Goal: Information Seeking & Learning: Learn about a topic

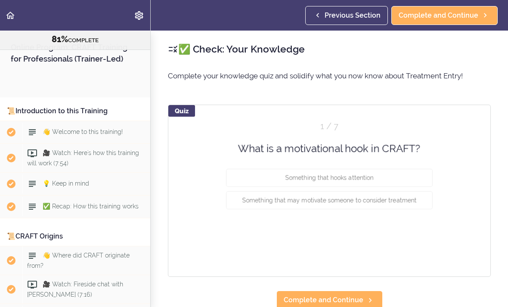
scroll to position [4684, 0]
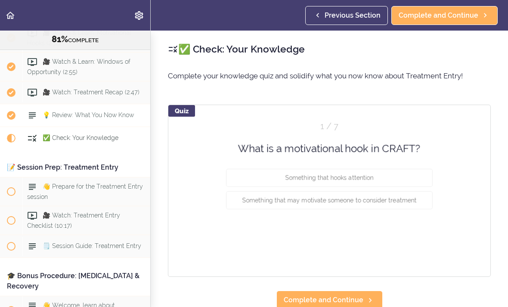
click at [89, 112] on span "💡 Review: What You Now Know" at bounding box center [88, 115] width 91 height 7
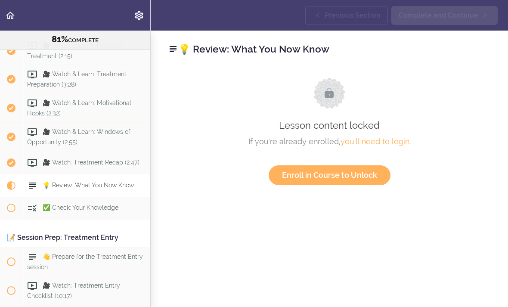
scroll to position [4613, 0]
click at [86, 182] on span "💡 Review: What You Now Know" at bounding box center [88, 185] width 91 height 7
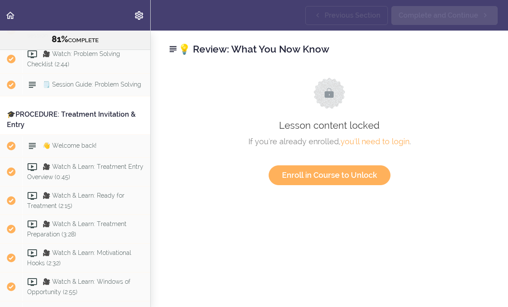
scroll to position [4469, 0]
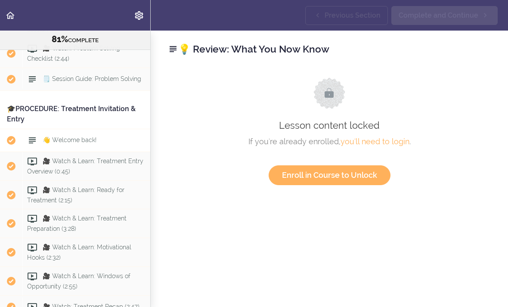
click at [89, 136] on span "👋 Welcome back!" at bounding box center [70, 139] width 54 height 7
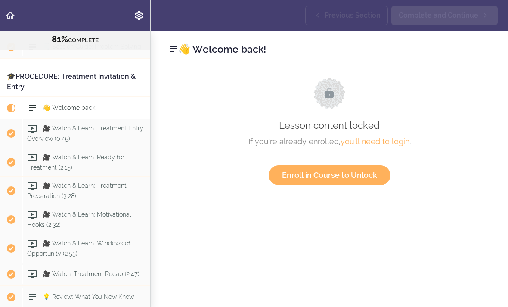
scroll to position [4507, 0]
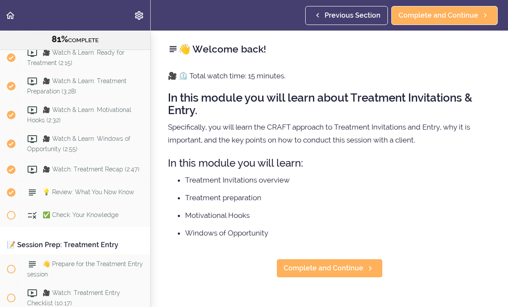
scroll to position [4607, 0]
click at [94, 166] on span "🎥 Watch: Treatment Recap (2:47)" at bounding box center [91, 169] width 97 height 7
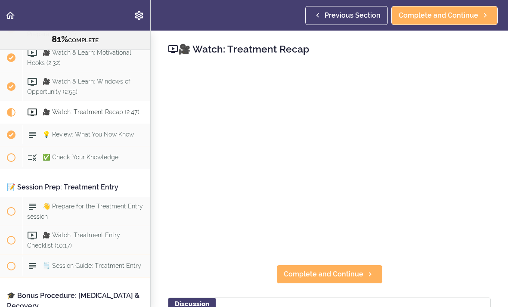
scroll to position [4673, 0]
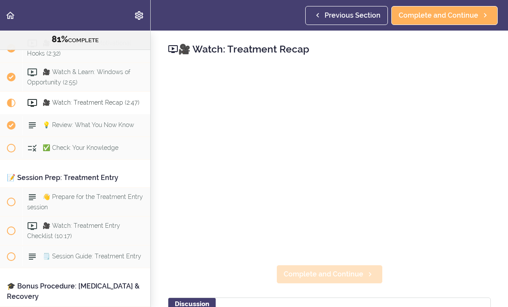
click at [305, 275] on span "Complete and Continue" at bounding box center [324, 274] width 80 height 10
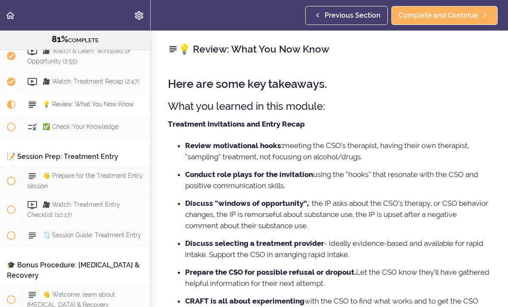
scroll to position [4696, 0]
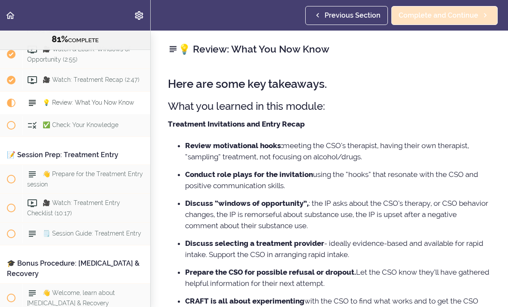
click at [447, 15] on span "Complete and Continue" at bounding box center [438, 15] width 80 height 10
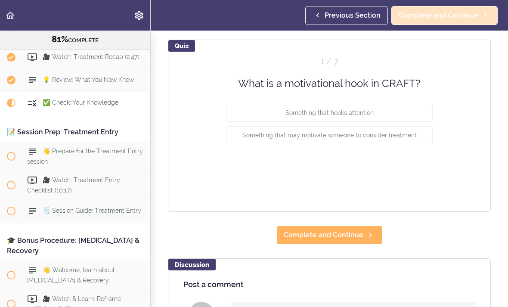
scroll to position [65, 0]
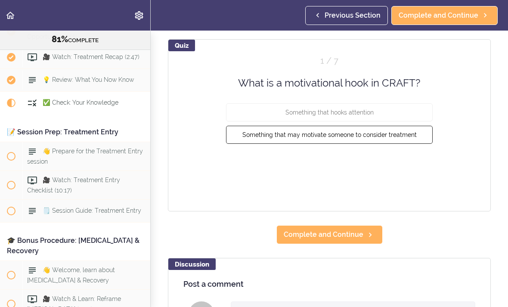
click at [338, 135] on span "Something that may motivate someone to consider treatment" at bounding box center [329, 134] width 174 height 7
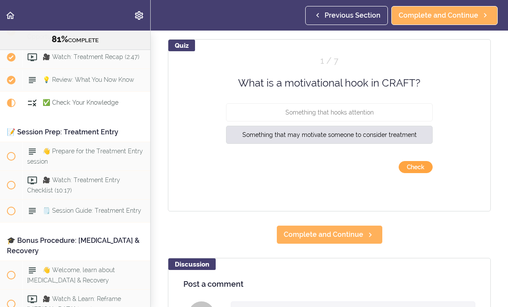
click at [412, 166] on button "Check" at bounding box center [415, 167] width 34 height 12
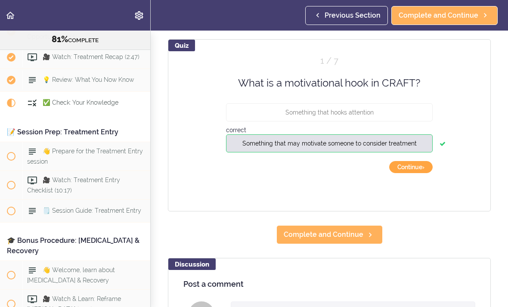
click at [413, 165] on button "Continue ›" at bounding box center [410, 167] width 43 height 12
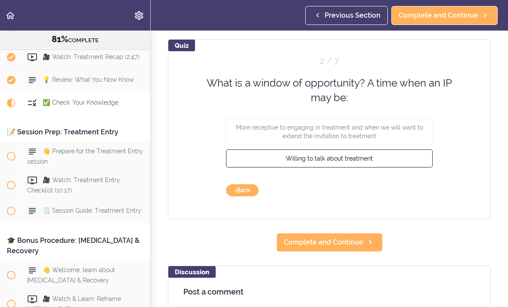
click at [379, 159] on button "Willing to talk about treatment" at bounding box center [329, 158] width 207 height 18
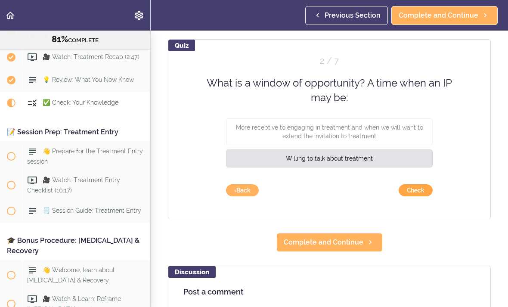
click at [417, 190] on button "Check" at bounding box center [415, 190] width 34 height 12
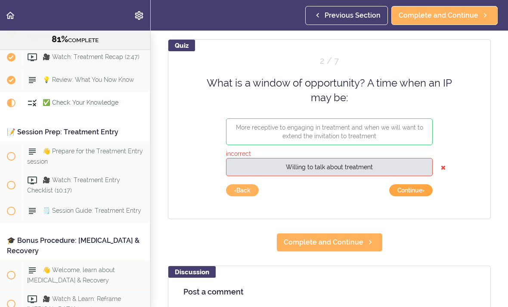
click at [416, 189] on button "Continue ›" at bounding box center [410, 190] width 43 height 12
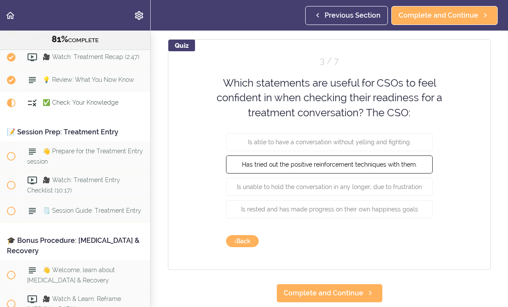
click at [399, 163] on span "Has tried out the positive reinforcement techniques with them." at bounding box center [329, 164] width 175 height 7
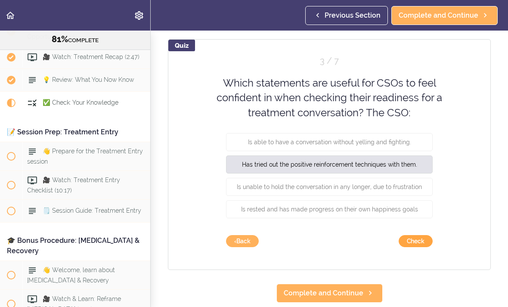
click at [423, 240] on button "Check" at bounding box center [415, 241] width 34 height 12
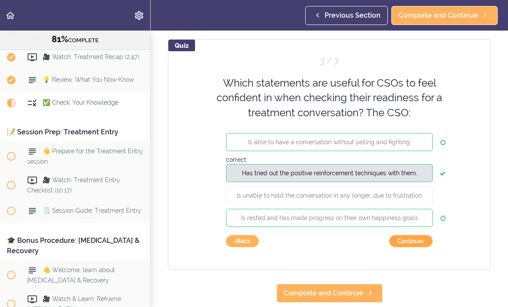
click at [417, 236] on button "Continue ›" at bounding box center [410, 241] width 43 height 12
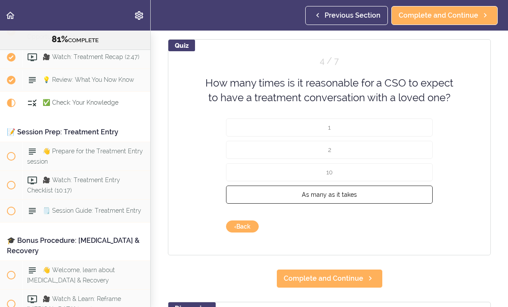
click at [355, 196] on span "As many as it takes" at bounding box center [329, 194] width 55 height 7
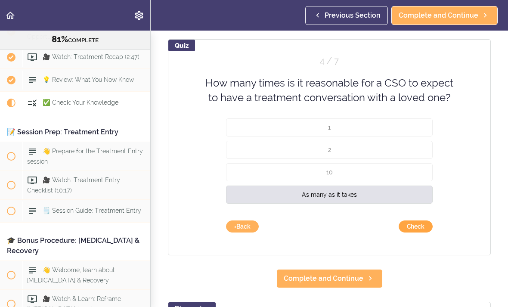
click at [419, 222] on button "Check" at bounding box center [415, 226] width 34 height 12
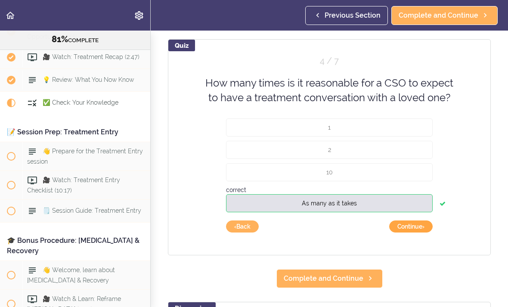
click at [411, 225] on button "Continue ›" at bounding box center [410, 226] width 43 height 12
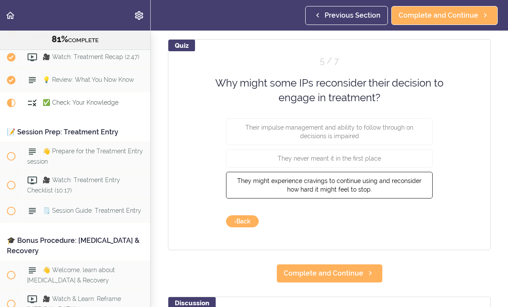
click at [389, 181] on span "They might experience cravings to continue using and reconsider how hard it mig…" at bounding box center [329, 184] width 184 height 15
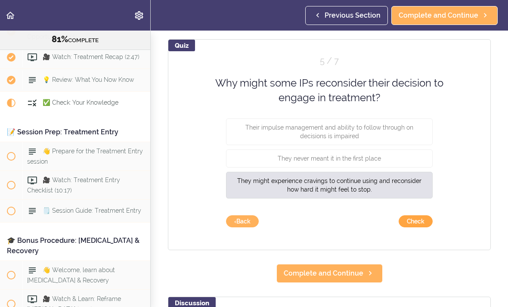
click at [417, 225] on button "Check" at bounding box center [415, 221] width 34 height 12
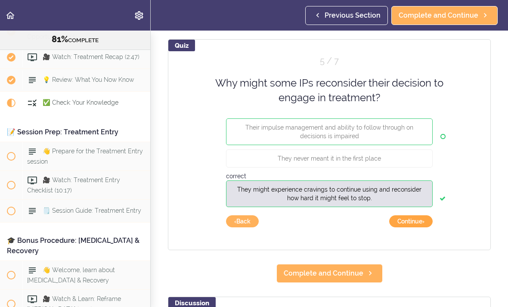
click at [413, 220] on button "Continue ›" at bounding box center [410, 221] width 43 height 12
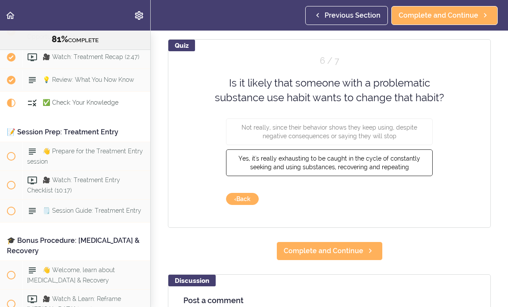
click at [373, 159] on span "Yes, it's really exhausting to be caught in the cycle of constantly seeking and…" at bounding box center [329, 161] width 182 height 15
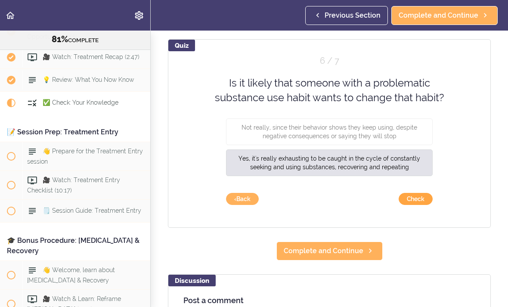
click at [420, 195] on button "Check" at bounding box center [415, 199] width 34 height 12
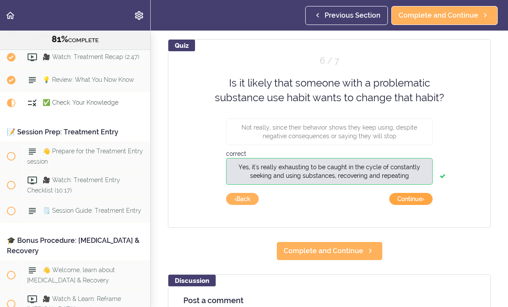
click at [419, 195] on button "Continue ›" at bounding box center [410, 199] width 43 height 12
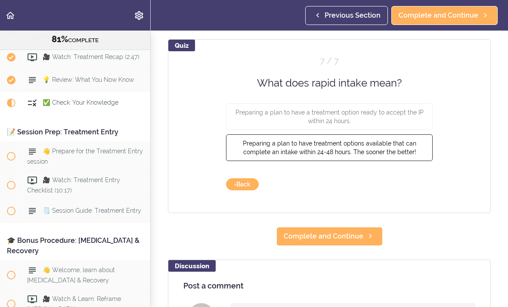
click at [382, 149] on span "Preparing a plan to have treatment options available that can complete an intak…" at bounding box center [329, 147] width 173 height 15
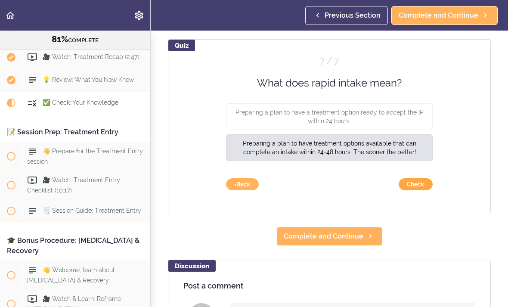
click at [410, 188] on button "Check" at bounding box center [415, 184] width 34 height 12
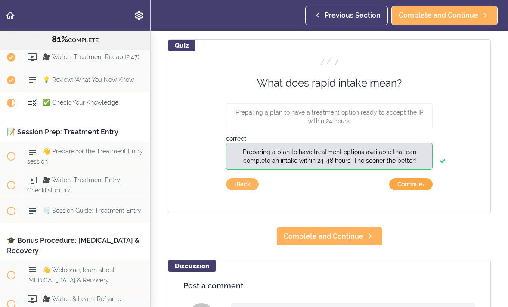
click at [411, 185] on button "Continue ›" at bounding box center [410, 184] width 43 height 12
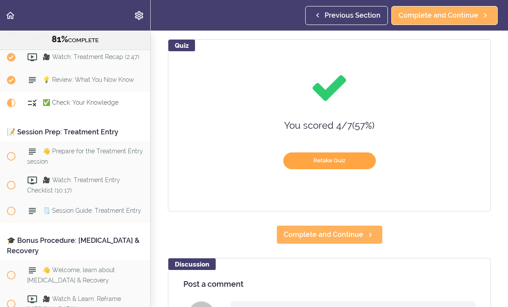
click at [341, 154] on button "Retake Quiz" at bounding box center [329, 160] width 93 height 17
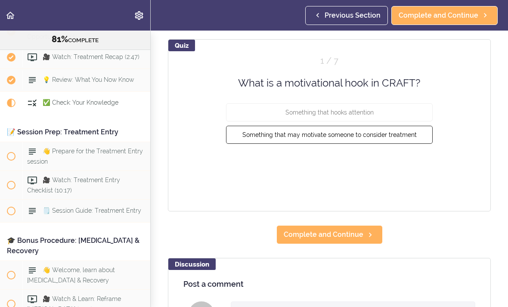
click at [375, 130] on button "Something that may motivate someone to consider treatment" at bounding box center [329, 135] width 207 height 18
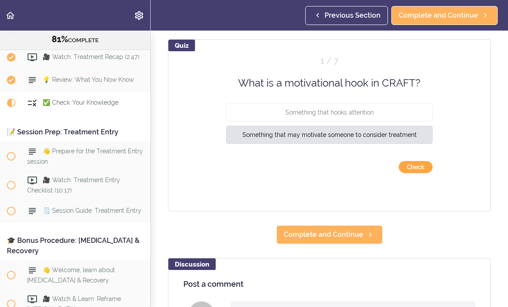
click at [415, 165] on button "Check" at bounding box center [415, 167] width 34 height 12
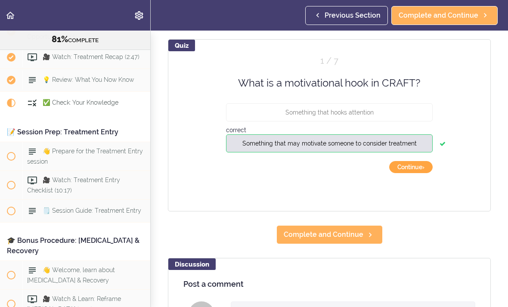
click at [412, 165] on button "Continue ›" at bounding box center [410, 167] width 43 height 12
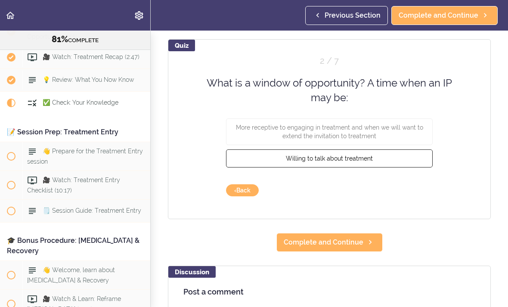
click at [380, 155] on button "Willing to talk about treatment" at bounding box center [329, 158] width 207 height 18
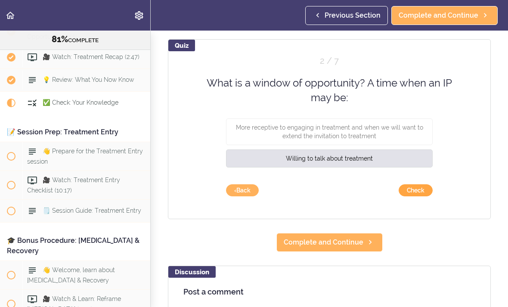
click at [415, 187] on button "Check" at bounding box center [415, 190] width 34 height 12
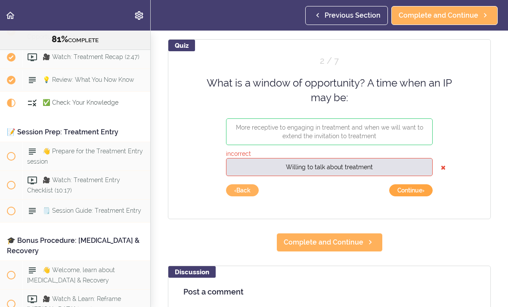
click at [408, 188] on button "Continue ›" at bounding box center [410, 190] width 43 height 12
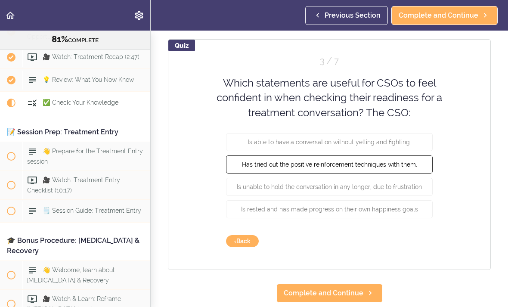
click at [397, 163] on span "Has tried out the positive reinforcement techniques with them." at bounding box center [329, 164] width 175 height 7
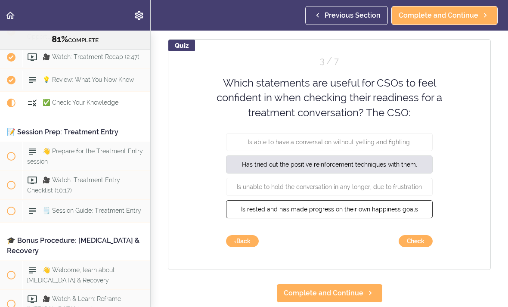
click at [373, 204] on button "Is rested and has made progress on their own happiness goals" at bounding box center [329, 209] width 207 height 18
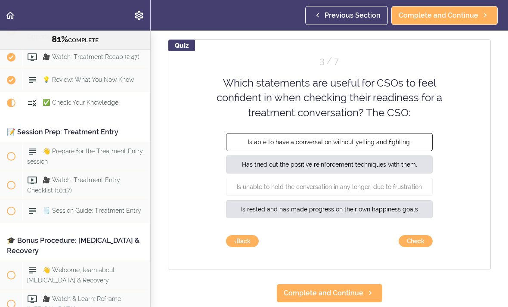
click at [365, 139] on span "Is able to have a conversation without yelling and fighting." at bounding box center [329, 142] width 163 height 7
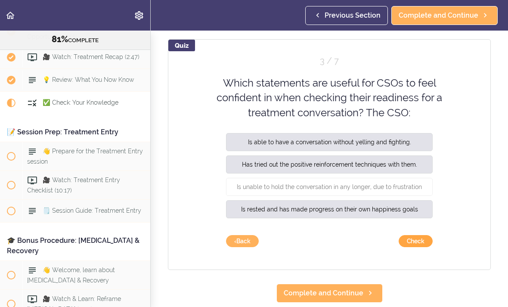
click at [418, 237] on button "Check" at bounding box center [415, 241] width 34 height 12
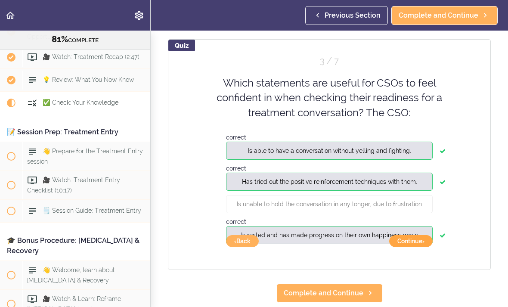
click at [410, 238] on button "Continue ›" at bounding box center [410, 241] width 43 height 12
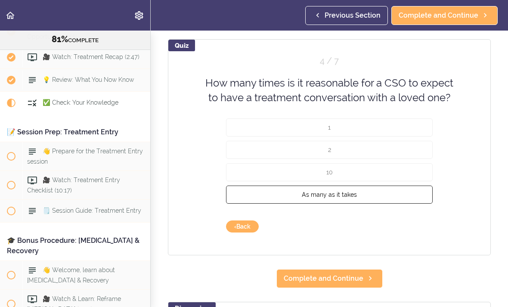
click at [364, 194] on button "As many as it takes" at bounding box center [329, 194] width 207 height 18
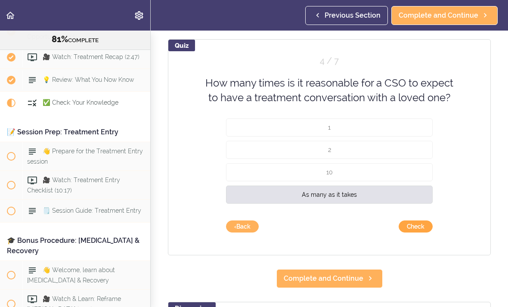
click at [419, 222] on button "Check" at bounding box center [415, 226] width 34 height 12
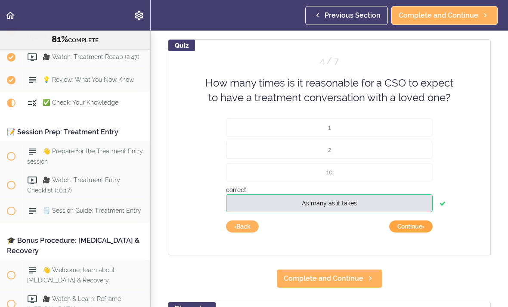
click at [412, 226] on button "Continue ›" at bounding box center [410, 226] width 43 height 12
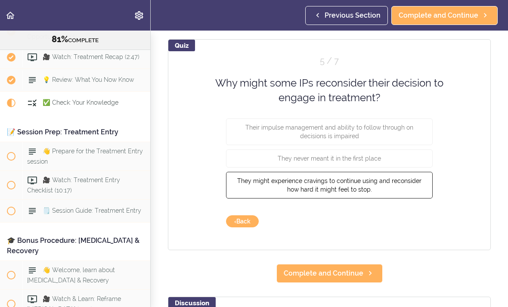
click at [369, 188] on span "They might experience cravings to continue using and reconsider how hard it mig…" at bounding box center [329, 184] width 184 height 15
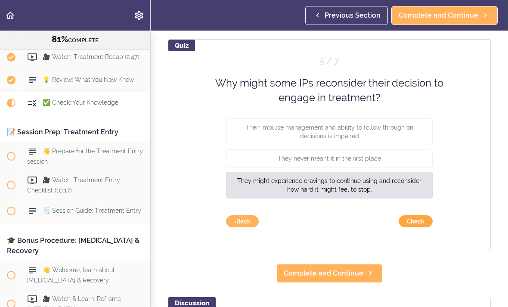
click at [413, 223] on button "Check" at bounding box center [415, 221] width 34 height 12
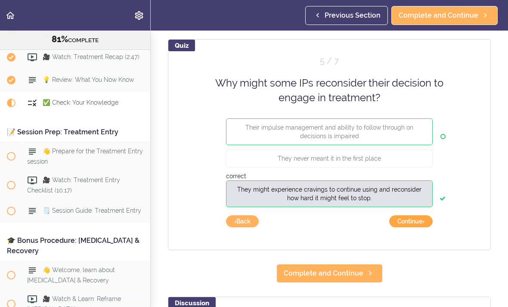
click at [415, 218] on button "Continue ›" at bounding box center [410, 221] width 43 height 12
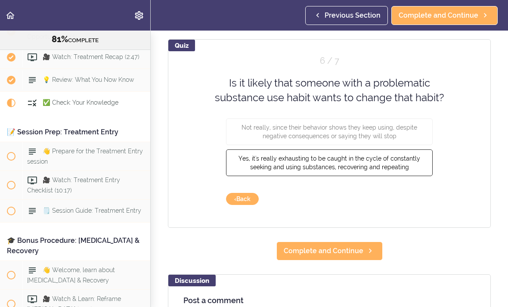
click at [383, 159] on span "Yes, it's really exhausting to be caught in the cycle of constantly seeking and…" at bounding box center [329, 161] width 182 height 15
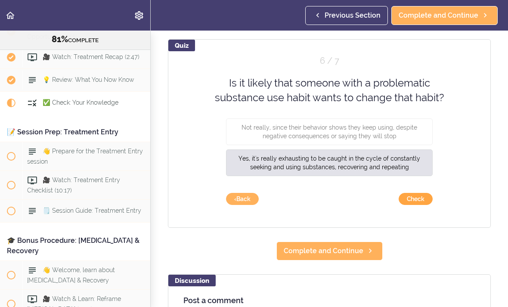
click at [421, 197] on button "Check" at bounding box center [415, 199] width 34 height 12
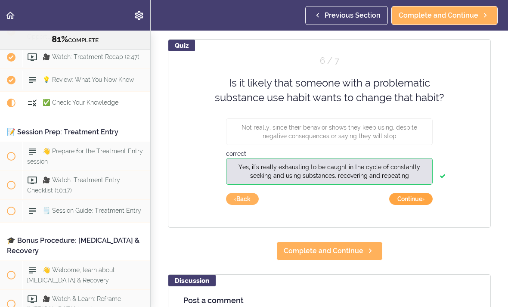
click at [412, 198] on button "Continue ›" at bounding box center [410, 199] width 43 height 12
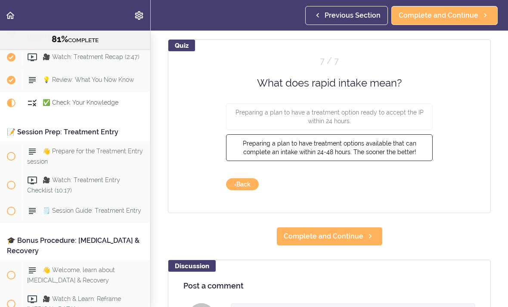
click at [373, 145] on span "Preparing a plan to have treatment options available that can complete an intak…" at bounding box center [329, 147] width 173 height 15
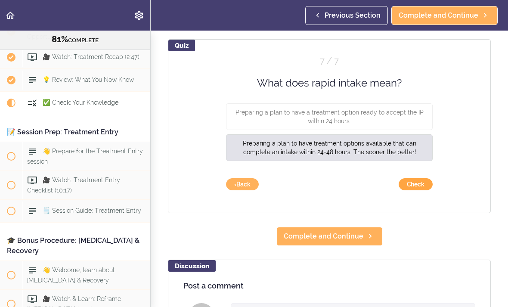
click at [415, 181] on button "Check" at bounding box center [415, 184] width 34 height 12
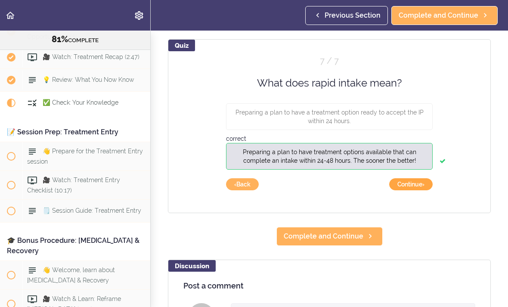
click at [417, 188] on button "Continue ›" at bounding box center [410, 184] width 43 height 12
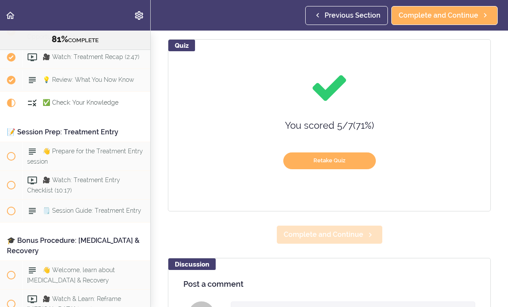
click at [342, 226] on link "Complete and Continue" at bounding box center [329, 234] width 106 height 19
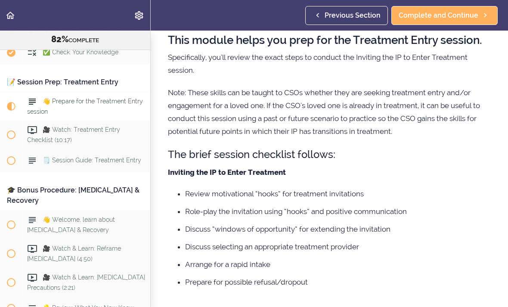
scroll to position [90, 0]
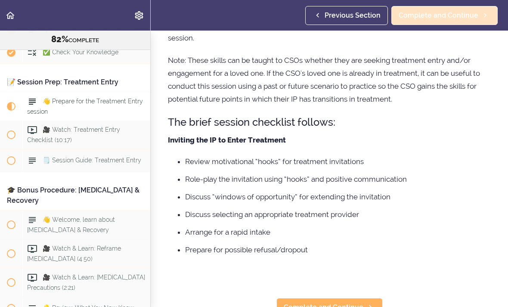
click at [460, 12] on span "Complete and Continue" at bounding box center [438, 15] width 80 height 10
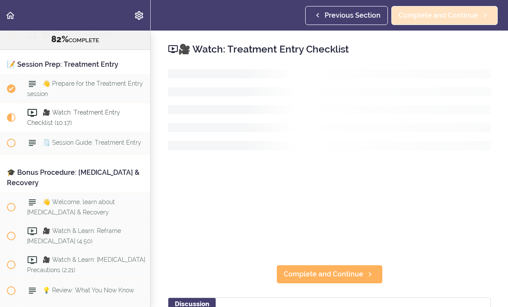
scroll to position [4798, 0]
